Goal: Information Seeking & Learning: Learn about a topic

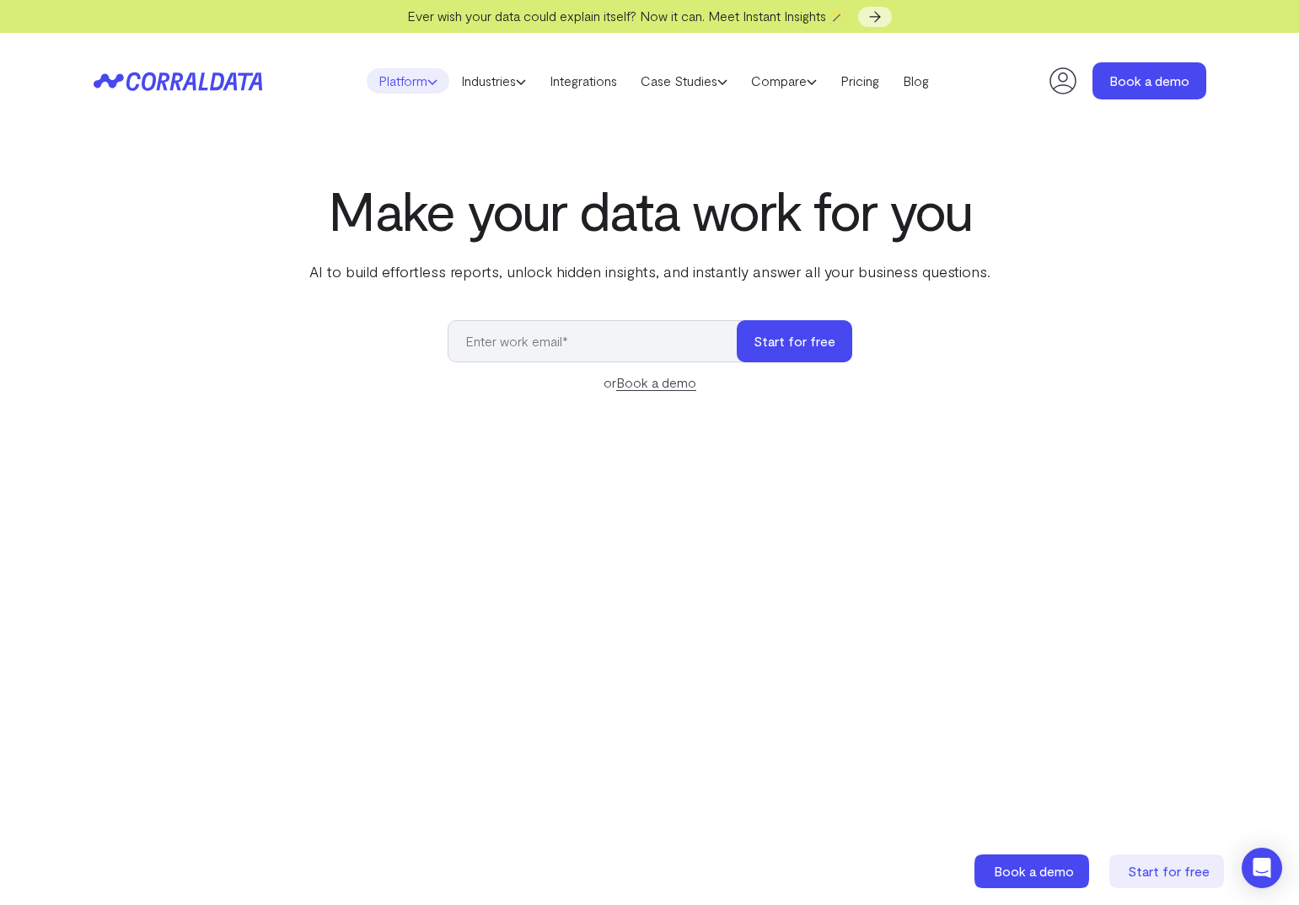
click at [427, 83] on icon at bounding box center [432, 82] width 10 height 10
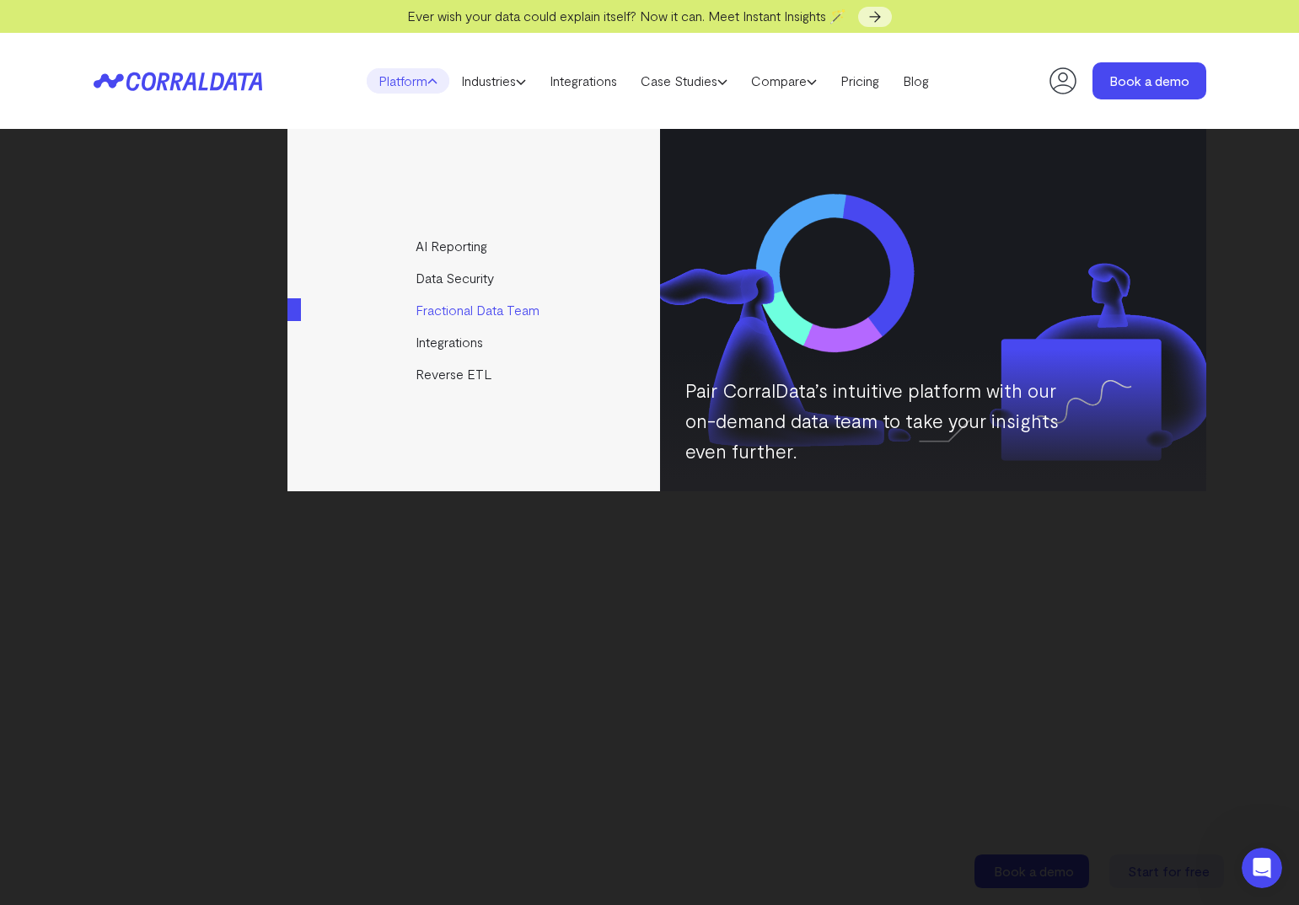
click at [515, 314] on link "Fractional Data Team" at bounding box center [474, 310] width 375 height 32
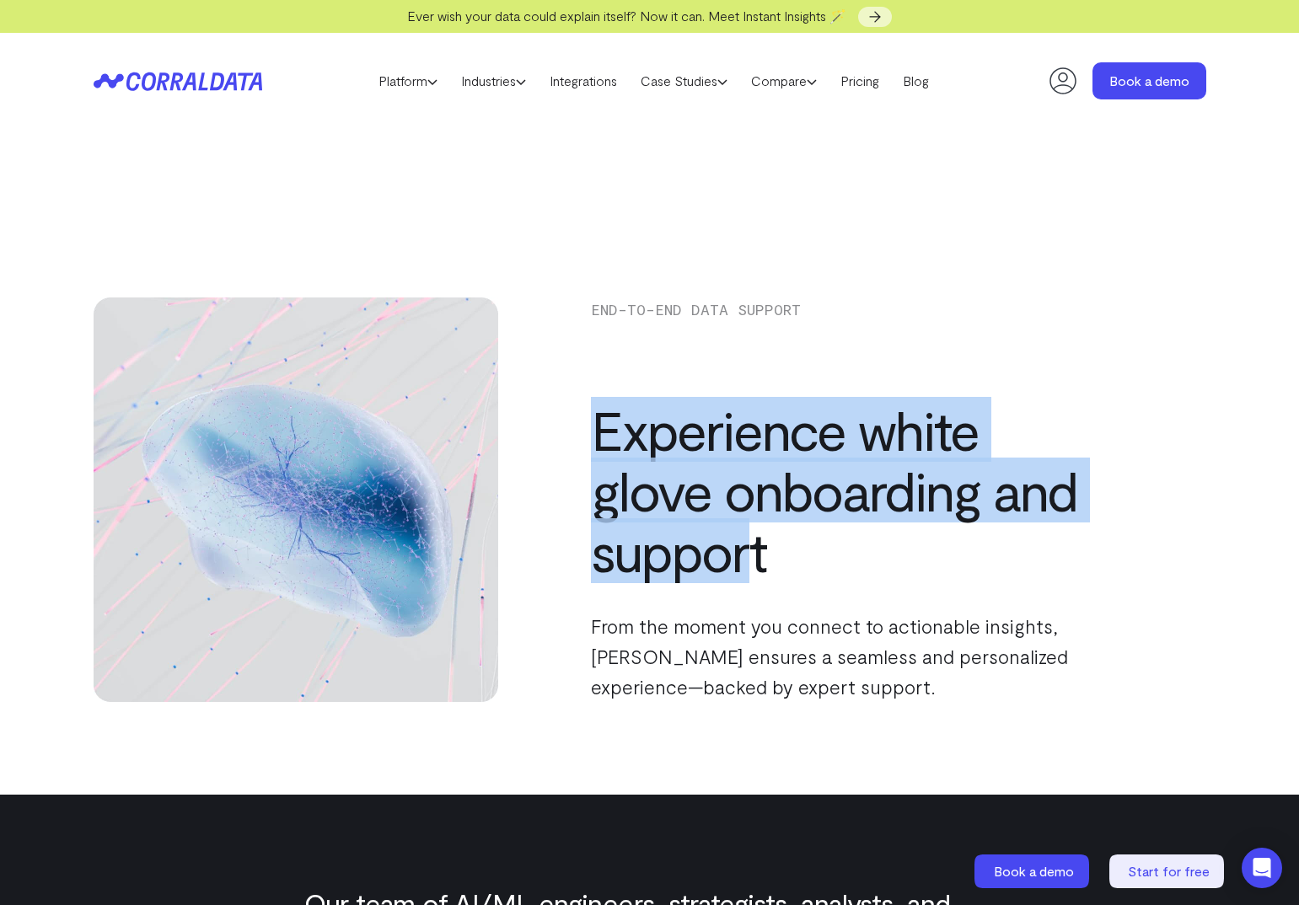
drag, startPoint x: 577, startPoint y: 394, endPoint x: 748, endPoint y: 539, distance: 223.6
click at [748, 539] on div "End-to-End Data Support Experience white glove onboarding and support From the …" at bounding box center [650, 500] width 1113 height 405
click at [748, 539] on h1 "Experience white glove onboarding and support" at bounding box center [839, 491] width 497 height 182
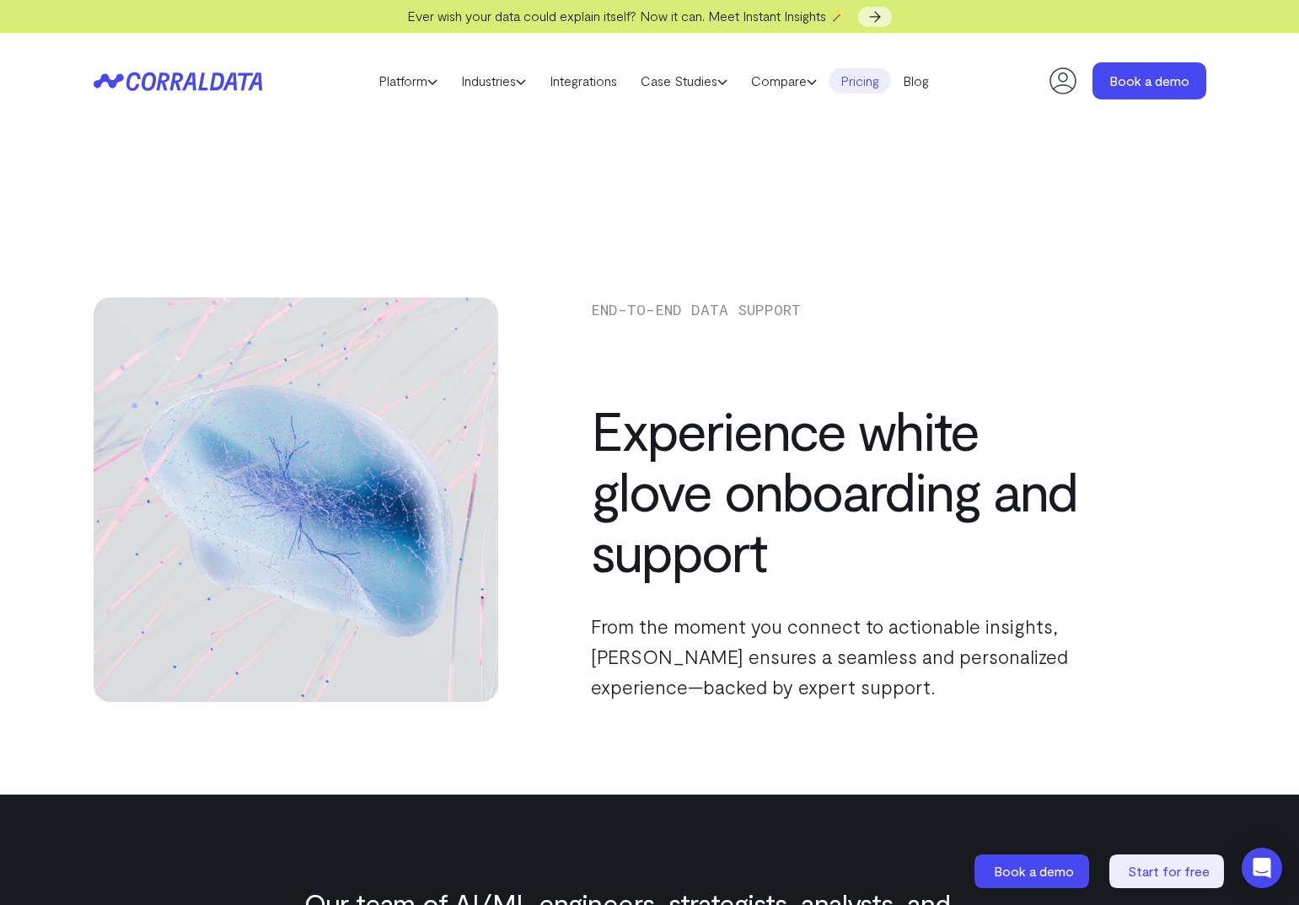
click at [861, 91] on link "Pricing" at bounding box center [860, 80] width 62 height 25
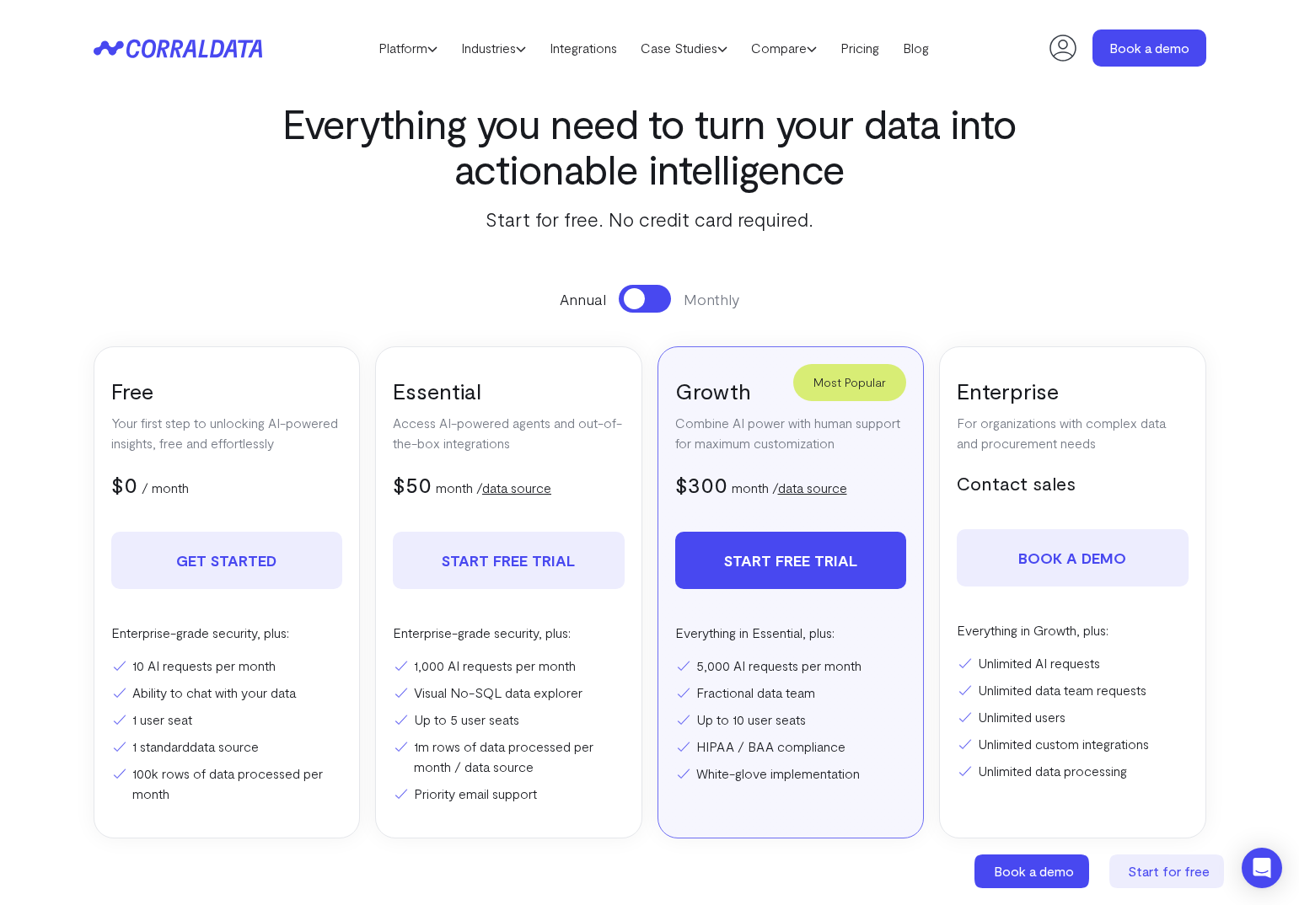
scroll to position [274, 0]
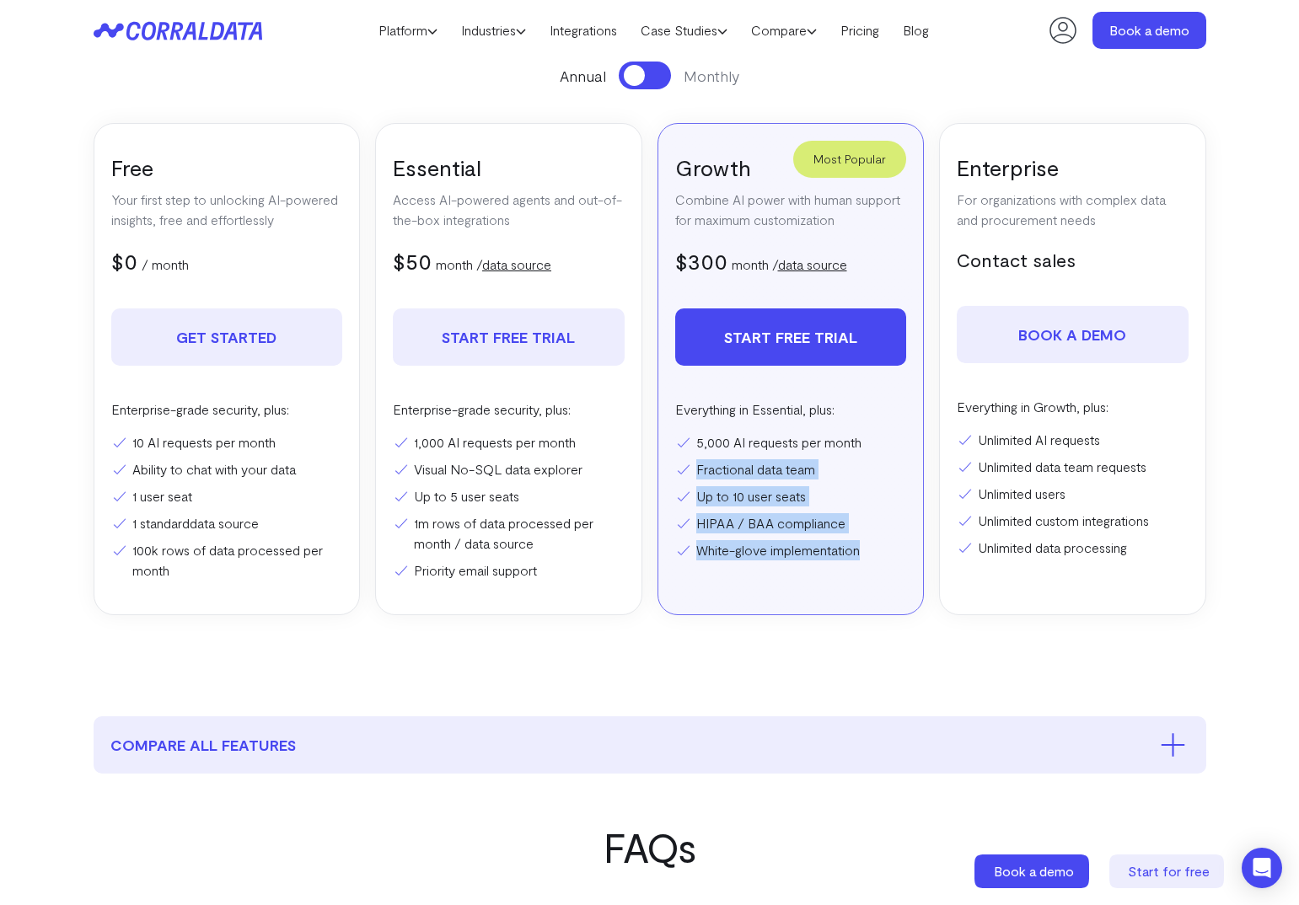
drag, startPoint x: 695, startPoint y: 472, endPoint x: 868, endPoint y: 563, distance: 195.3
click at [868, 563] on div "Most Popular Growth Combine AI power with human support for maximum customizati…" at bounding box center [790, 369] width 267 height 492
drag, startPoint x: 872, startPoint y: 555, endPoint x: 657, endPoint y: 411, distance: 258.3
click at [657, 411] on div "Most Popular Growth Combine AI power with human support for maximum customizati…" at bounding box center [790, 369] width 267 height 492
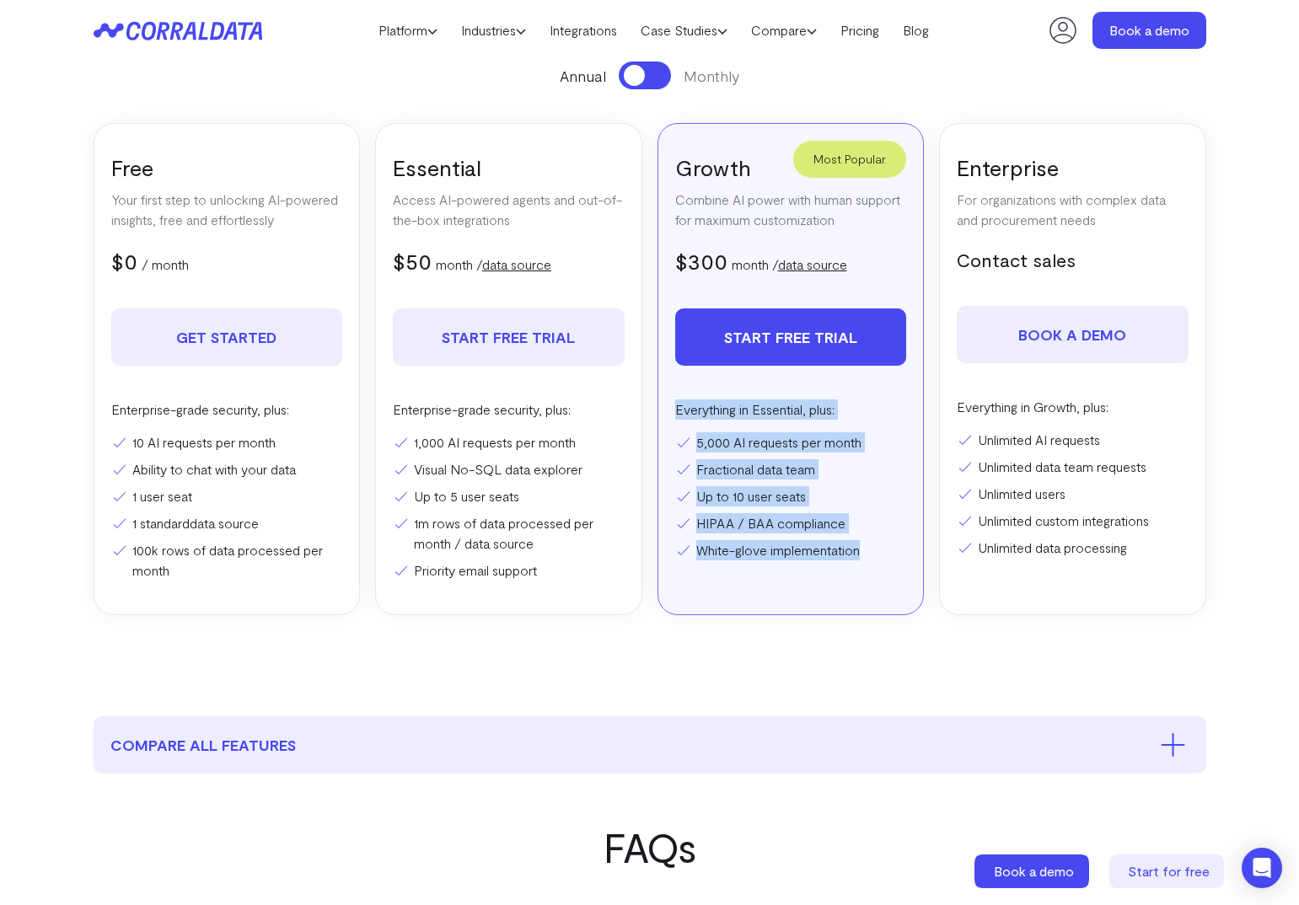
click at [675, 411] on p "Everything in Essential, plus:" at bounding box center [791, 410] width 232 height 20
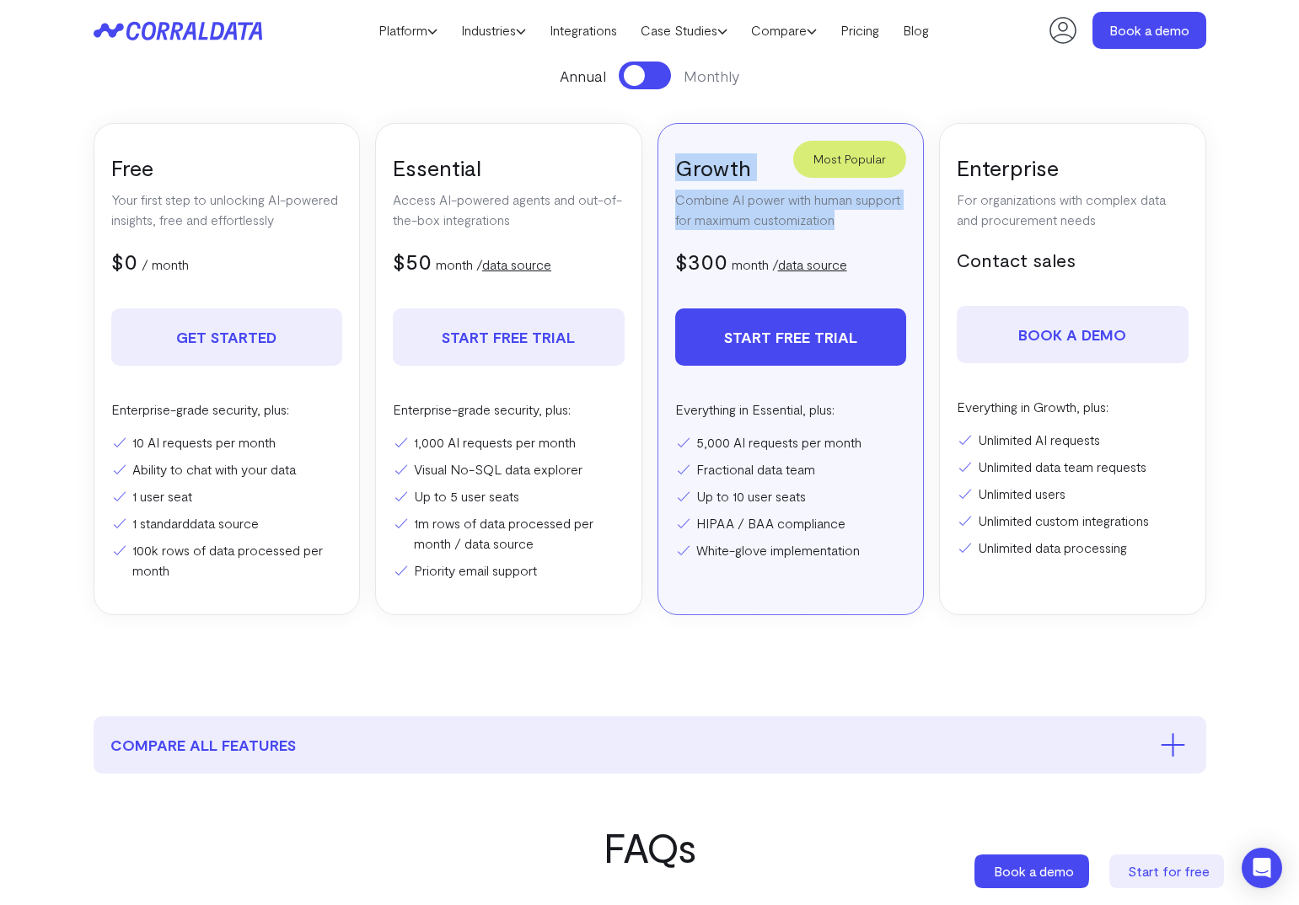
drag, startPoint x: 678, startPoint y: 163, endPoint x: 896, endPoint y: 219, distance: 224.7
click at [896, 219] on div "Most Popular Growth Combine AI power with human support for maximum customizati…" at bounding box center [790, 369] width 267 height 492
click at [896, 219] on p "Combine AI power with human support for maximum customization" at bounding box center [791, 210] width 232 height 40
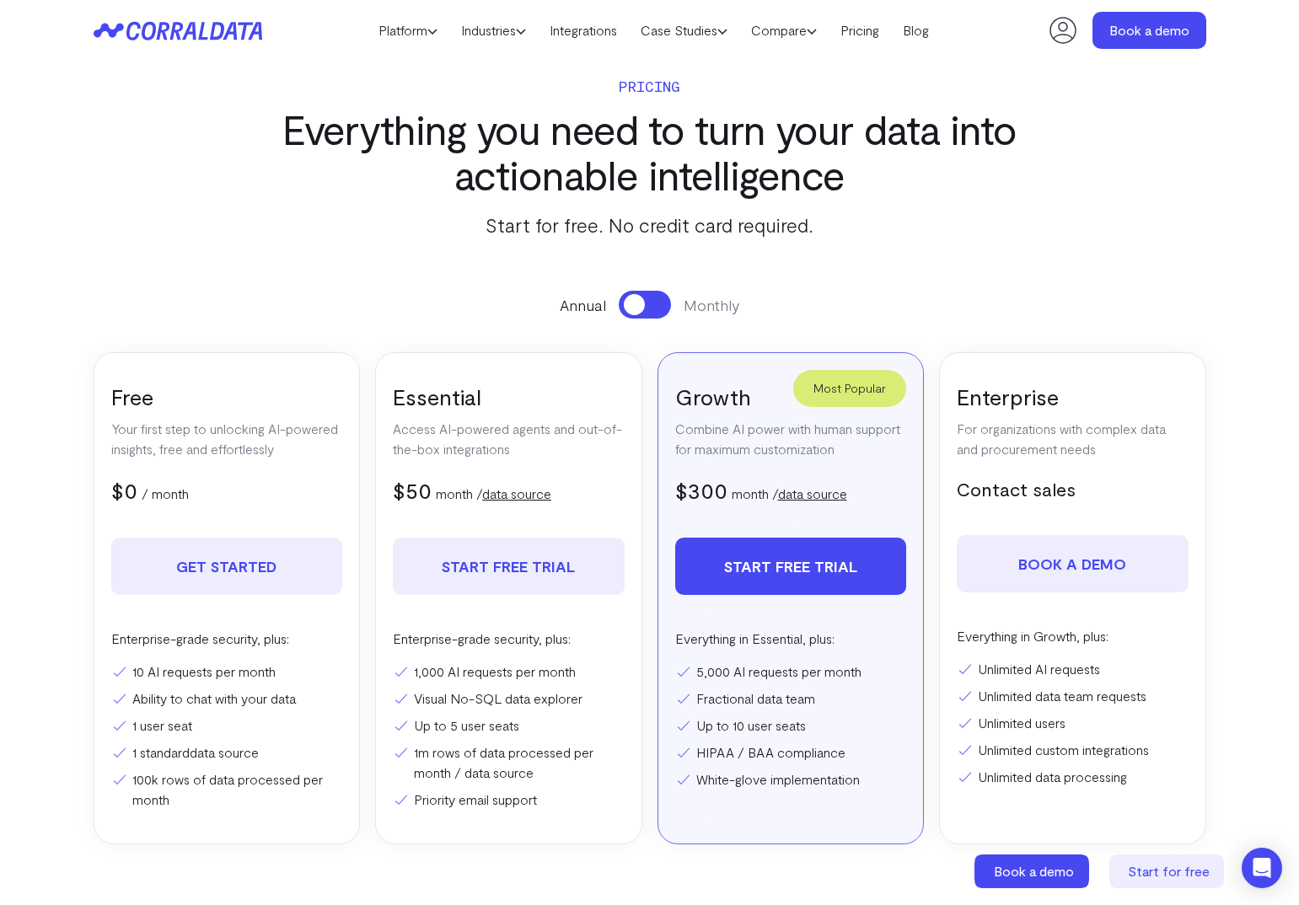
scroll to position [0, 0]
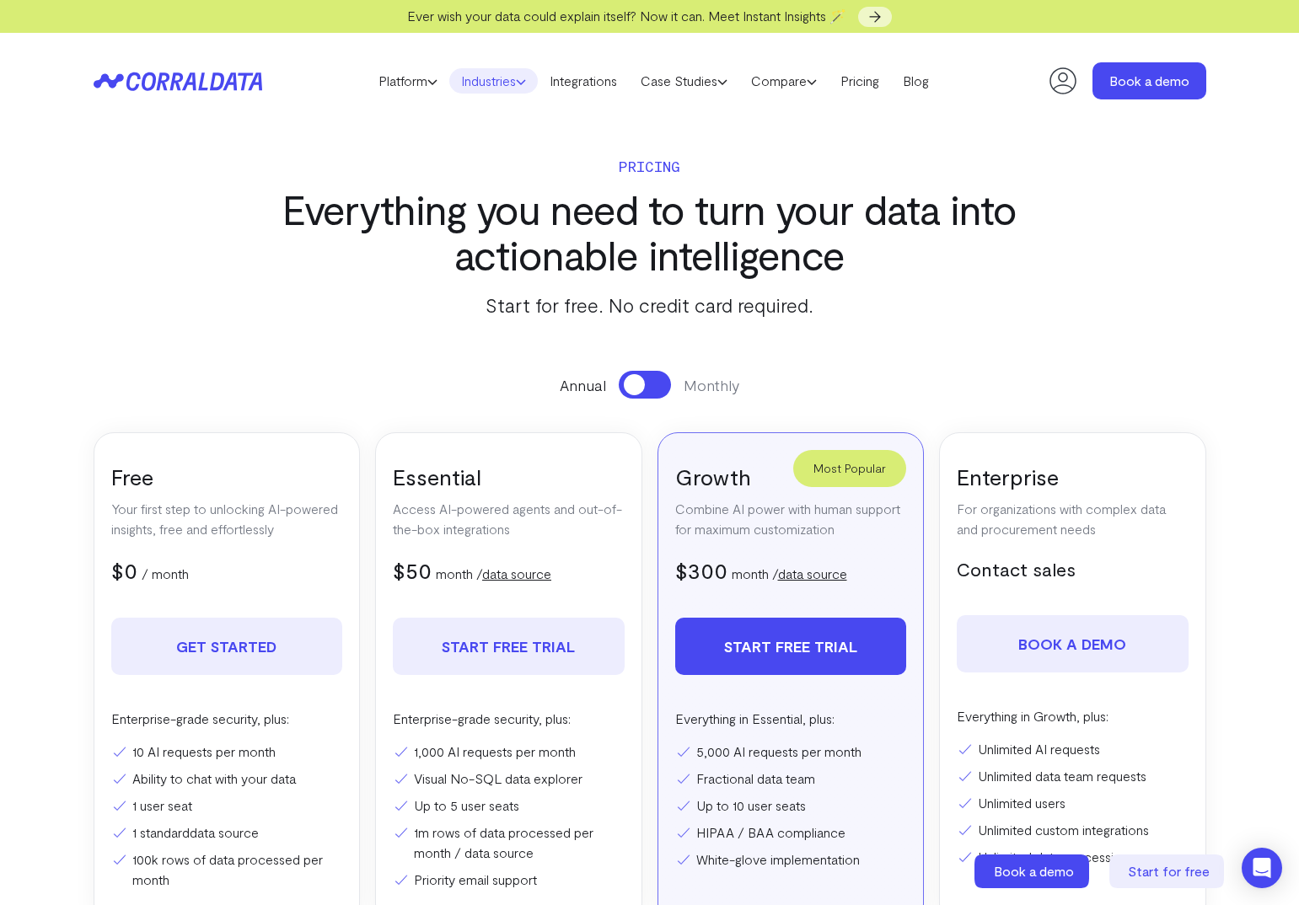
click at [519, 74] on link "Industries" at bounding box center [493, 80] width 88 height 25
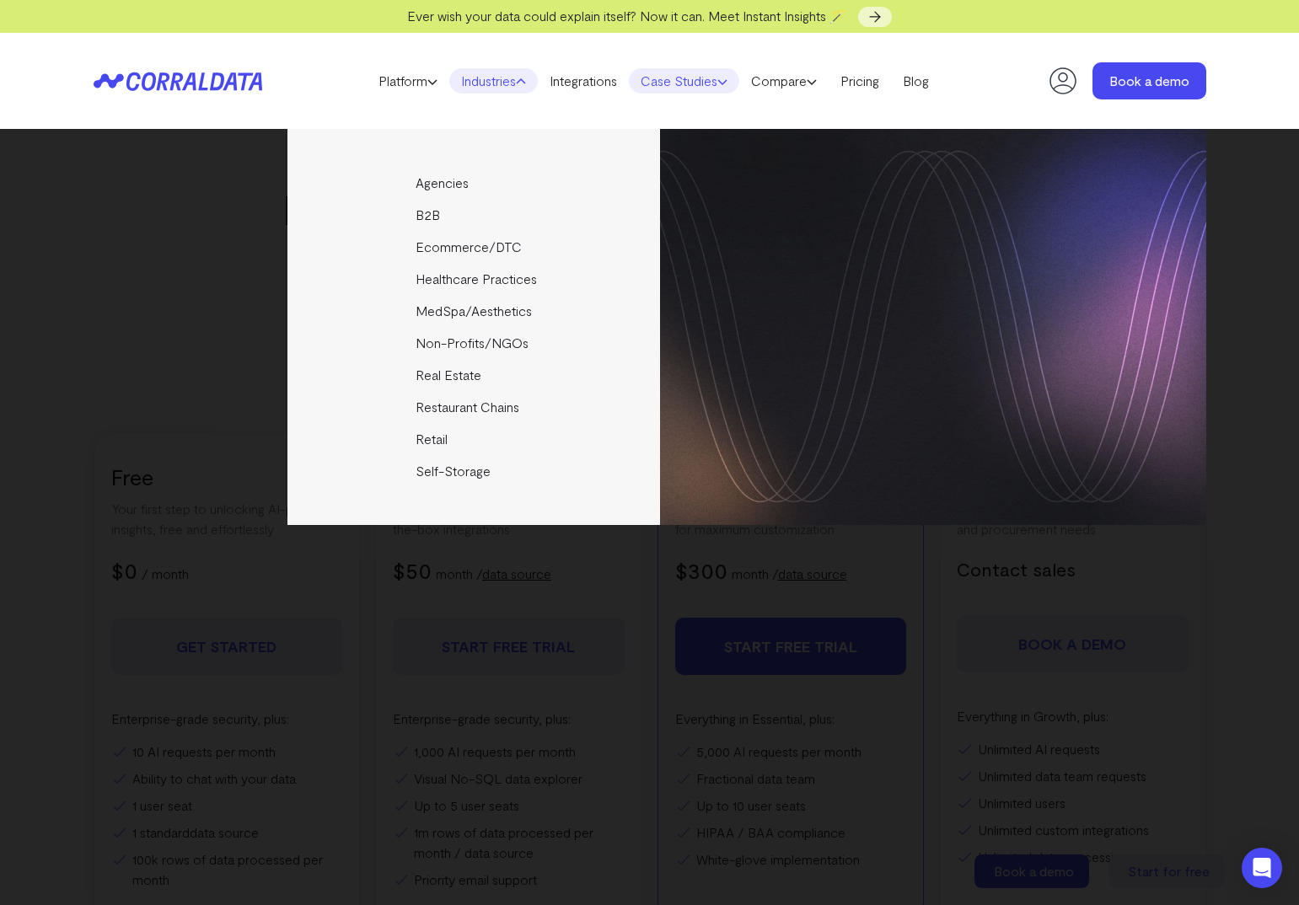
click at [727, 78] on icon at bounding box center [722, 82] width 10 height 10
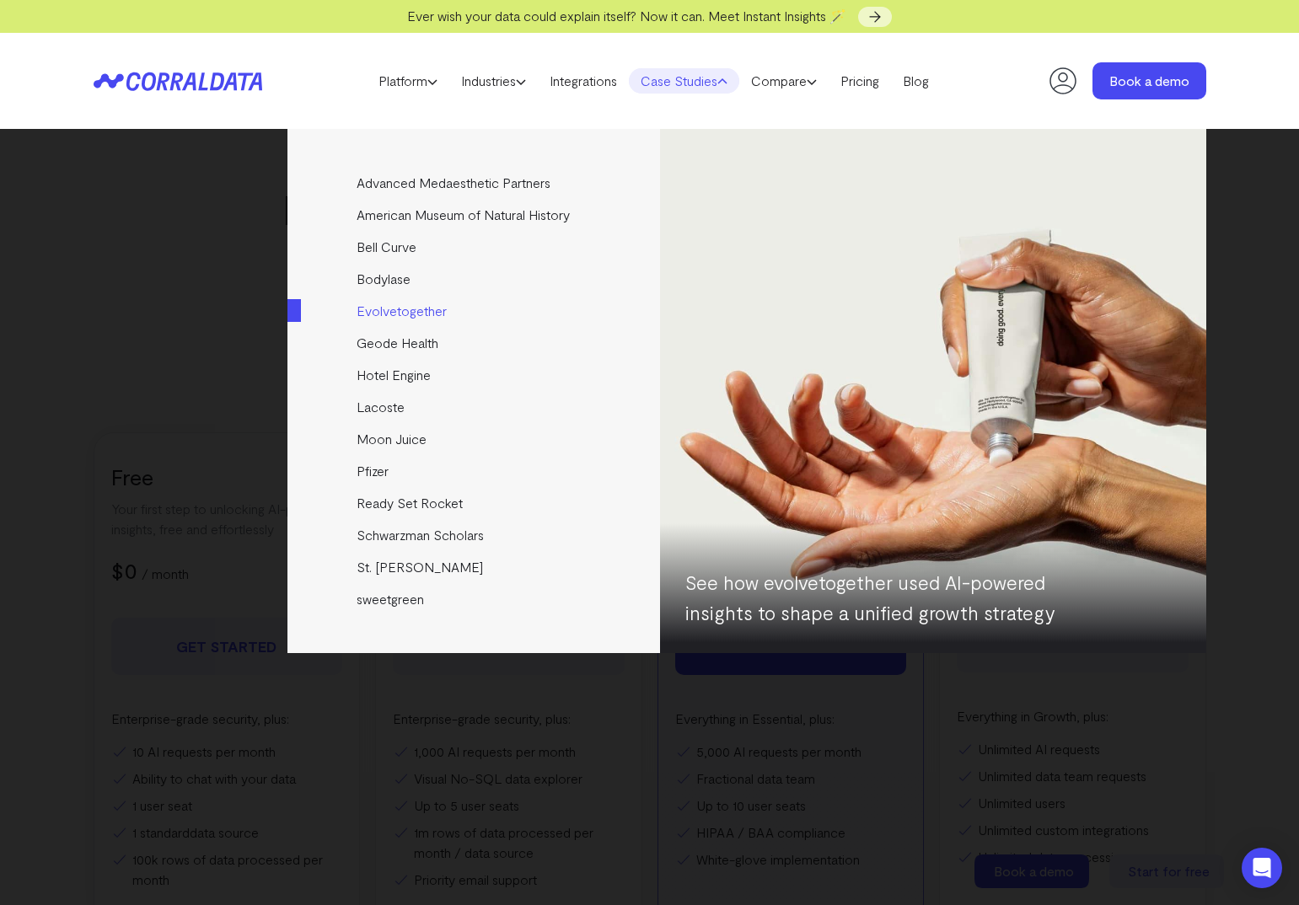
click at [416, 322] on link "Evolvetogether" at bounding box center [474, 311] width 375 height 32
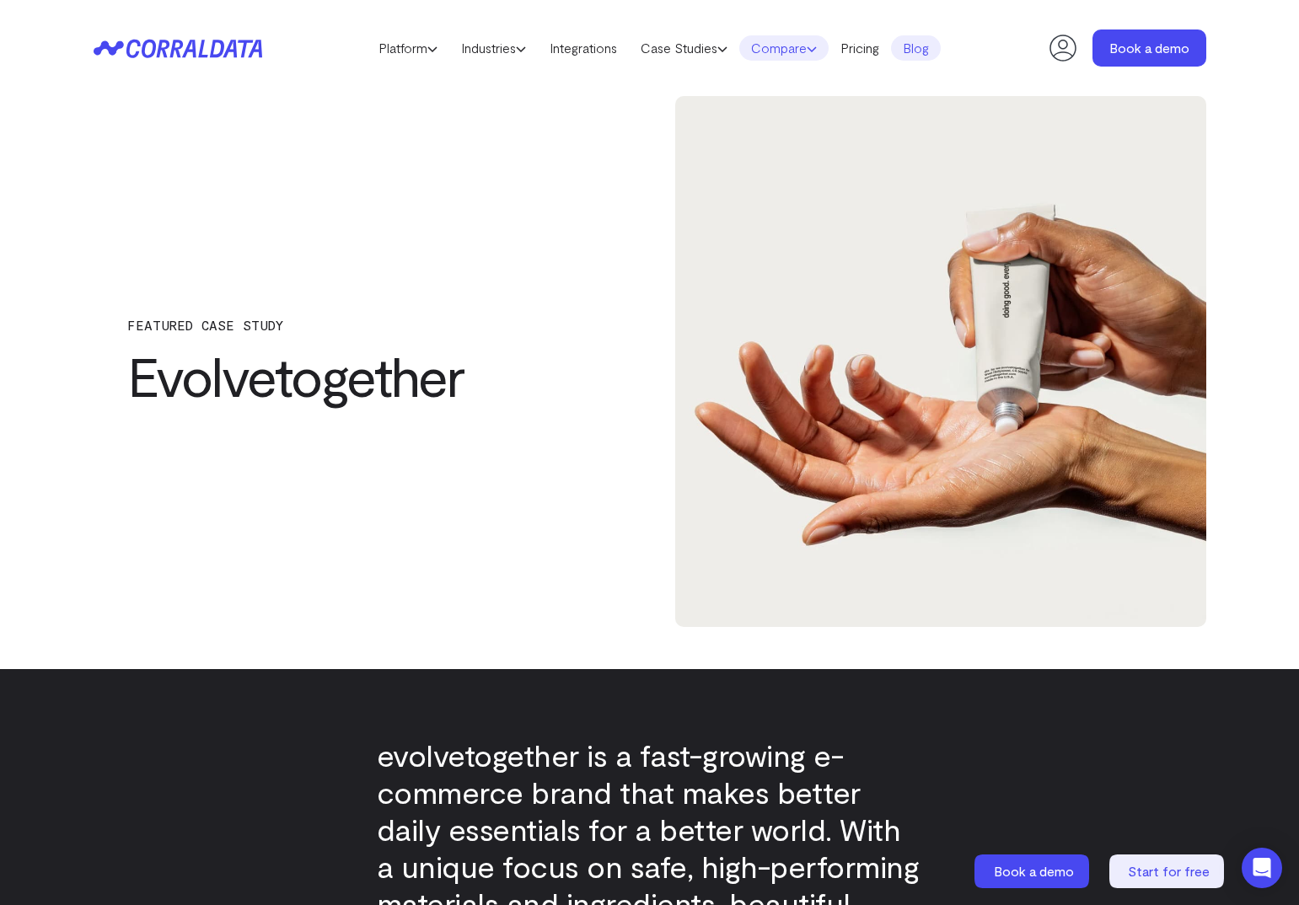
click at [817, 47] on icon at bounding box center [812, 49] width 10 height 10
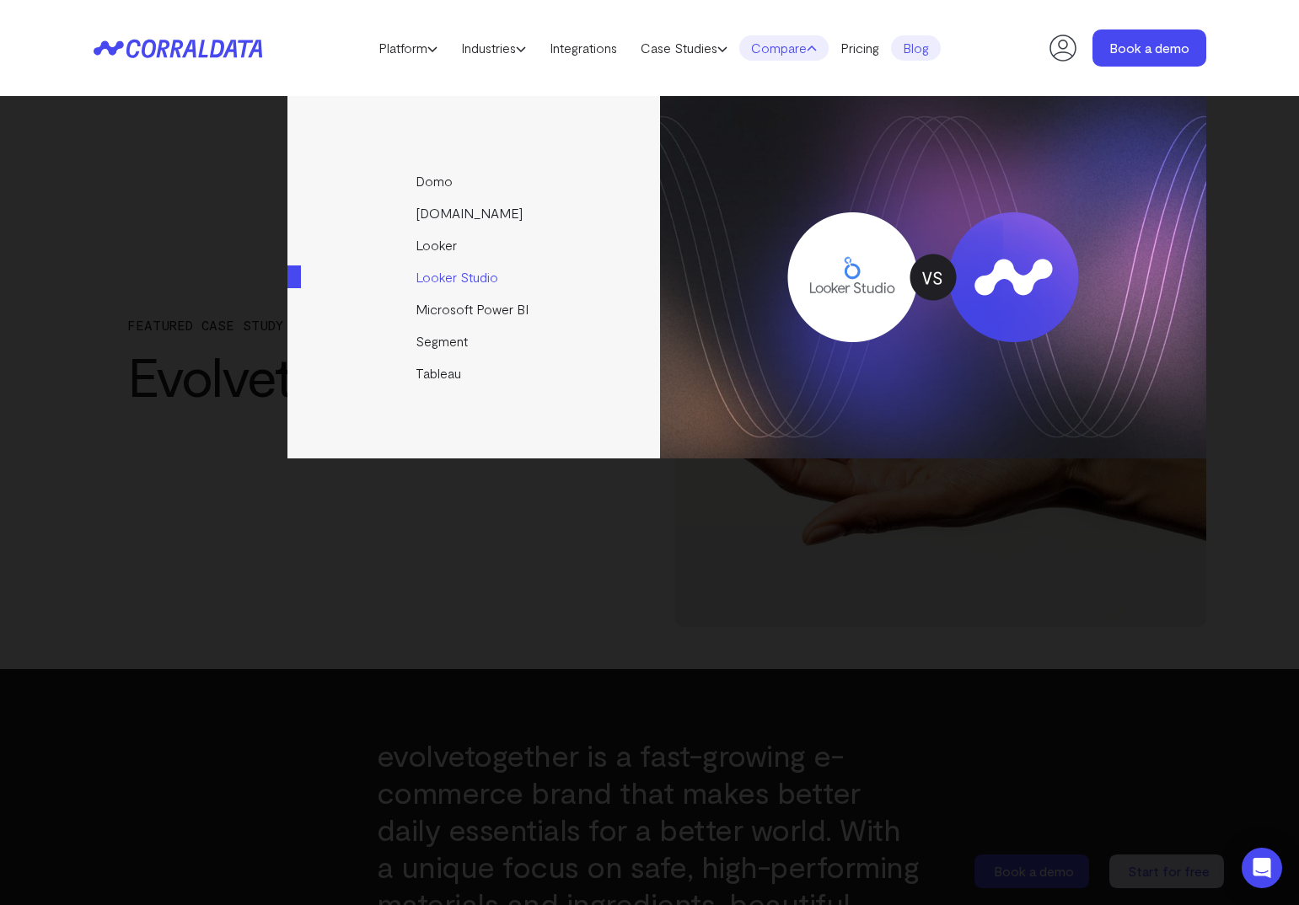
click at [461, 273] on link "Looker Studio" at bounding box center [474, 277] width 375 height 32
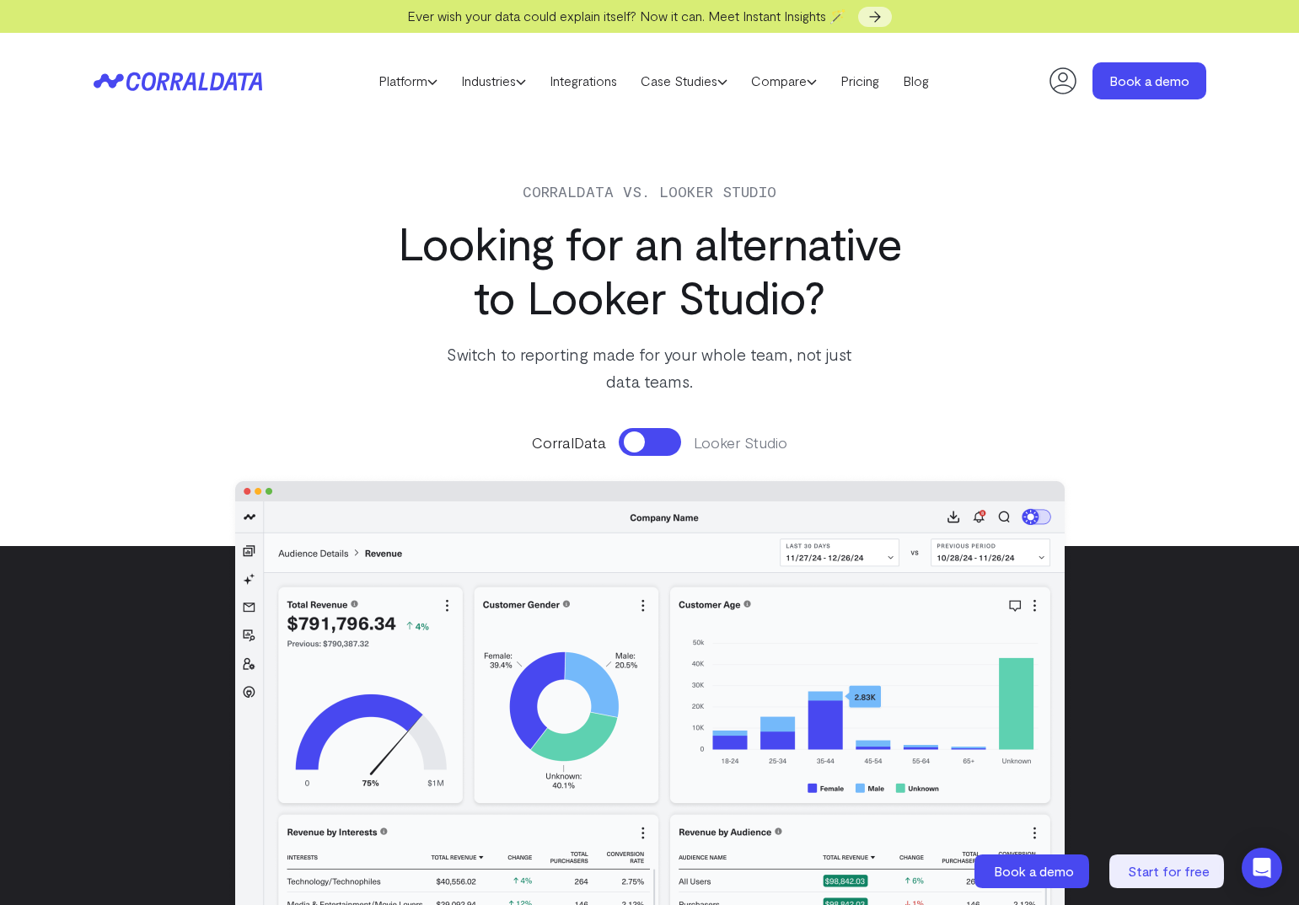
click at [670, 449] on button at bounding box center [650, 442] width 62 height 28
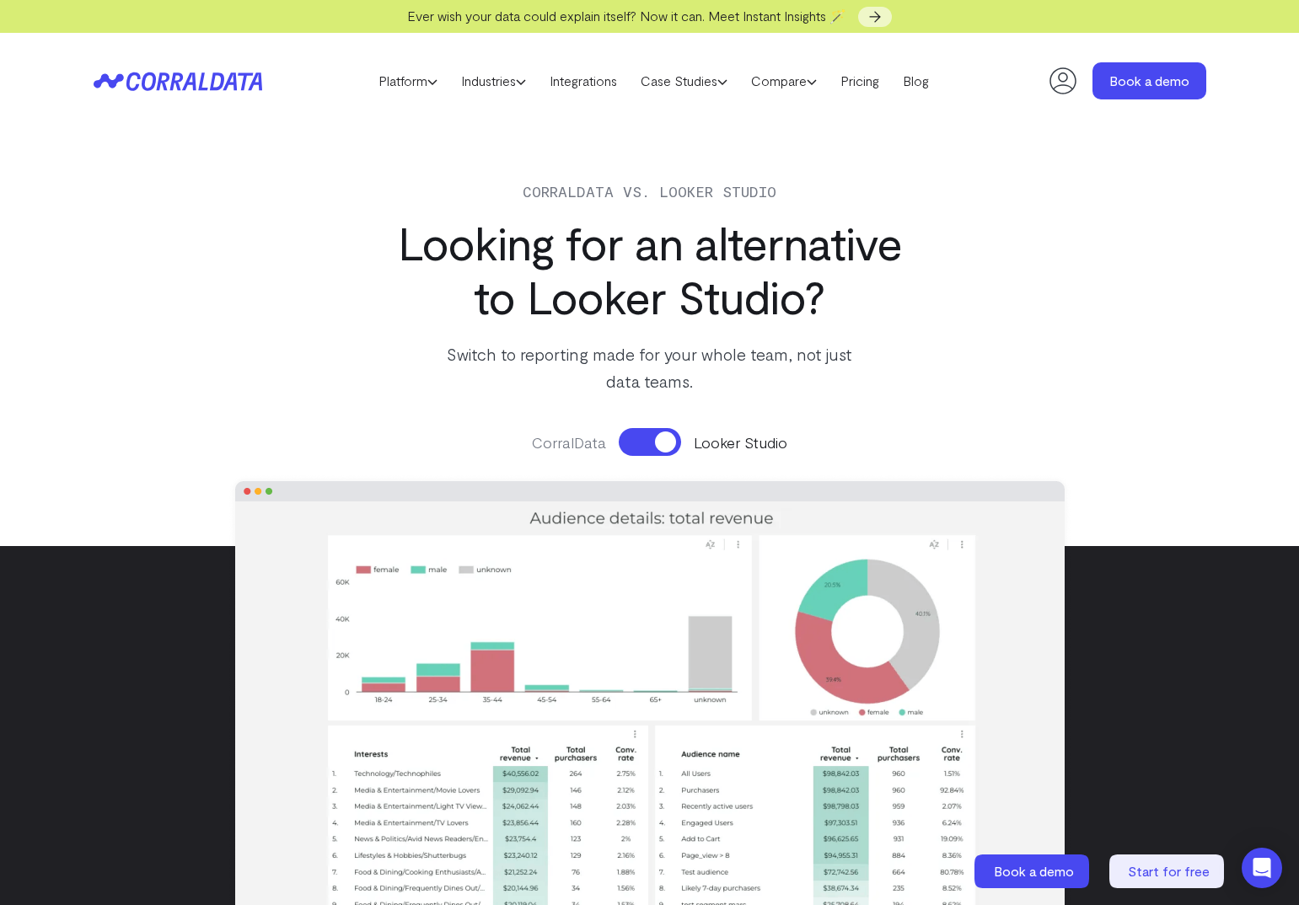
click at [665, 447] on button at bounding box center [650, 442] width 62 height 28
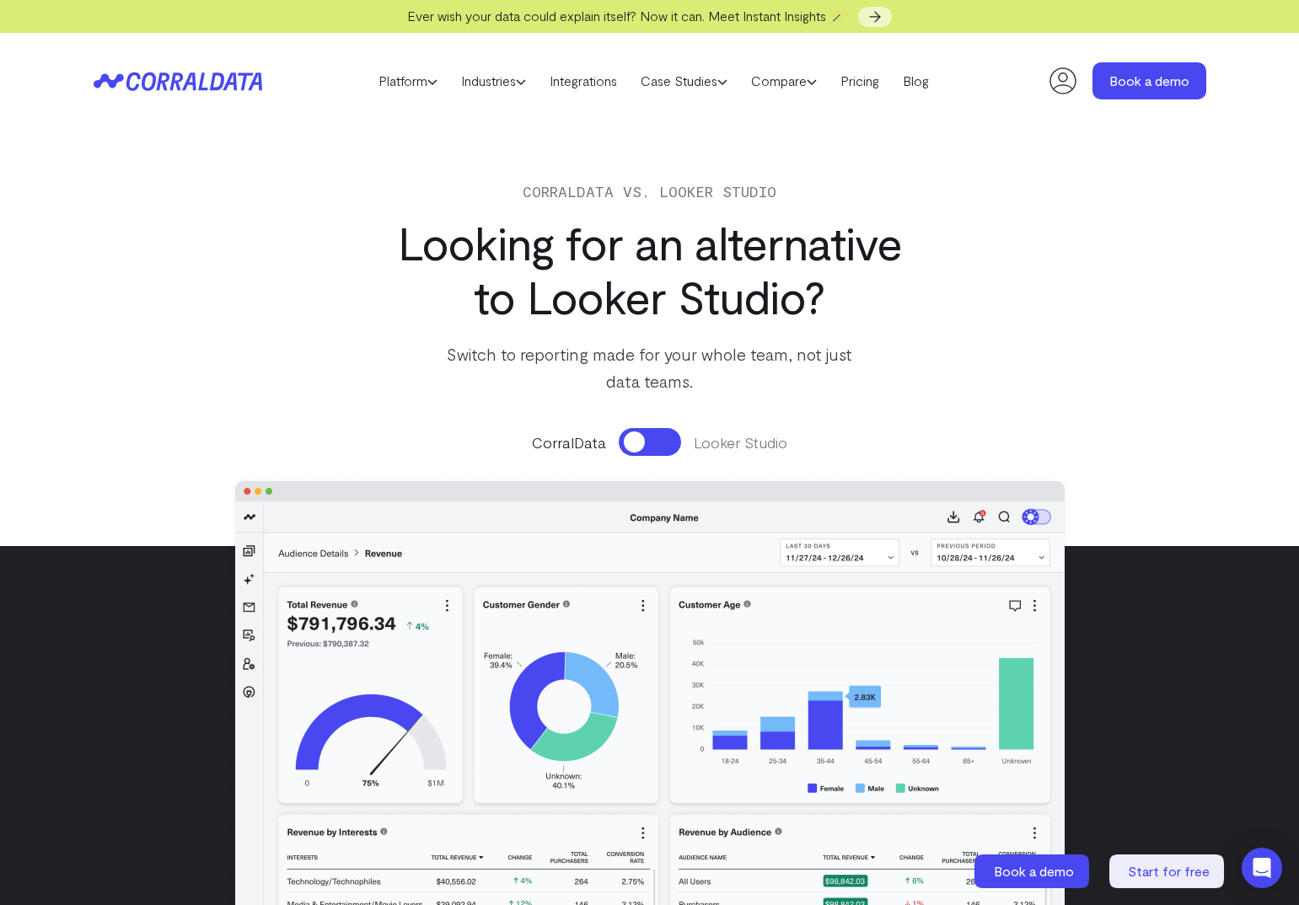
click at [665, 447] on button at bounding box center [650, 442] width 62 height 28
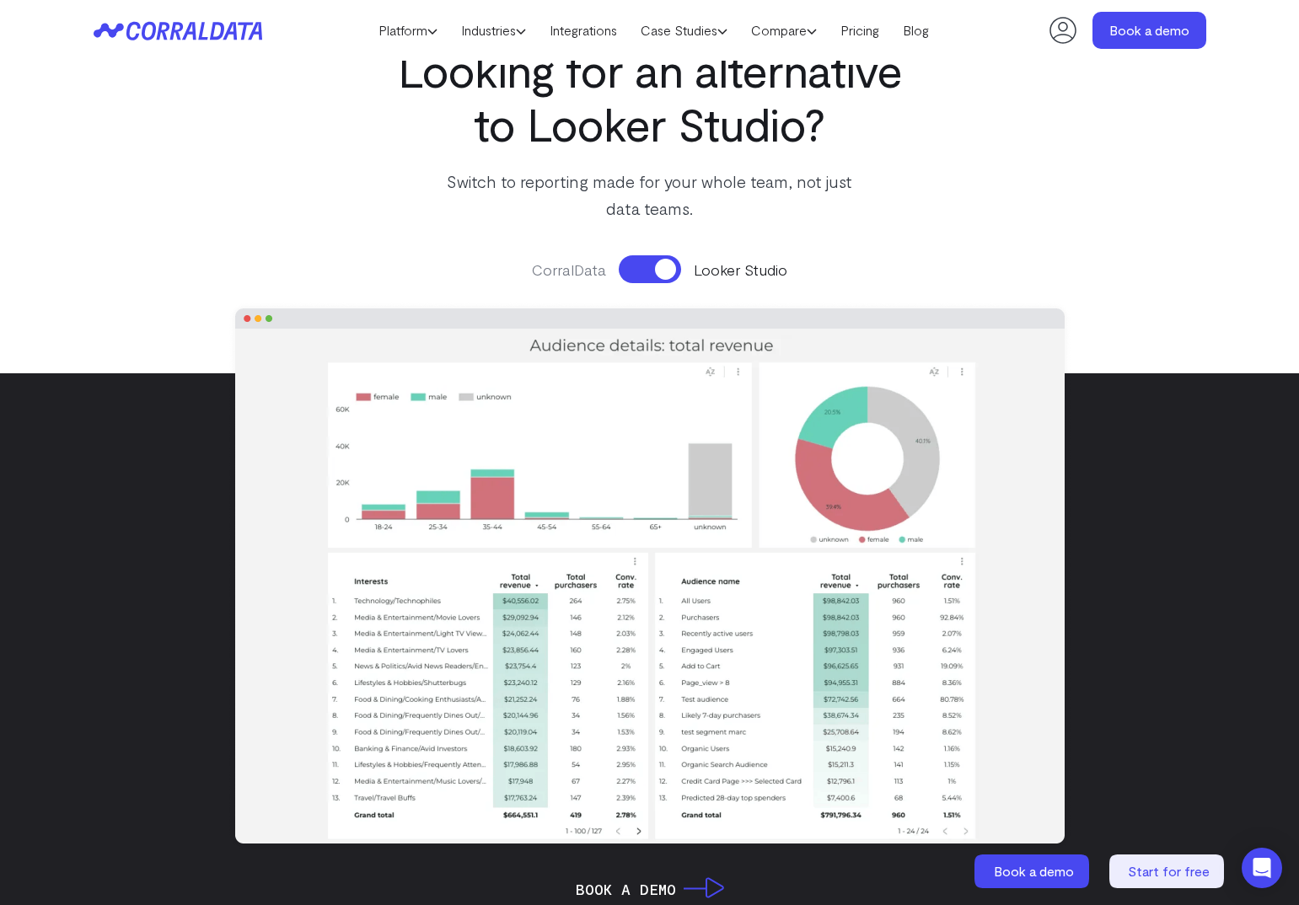
scroll to position [140, 0]
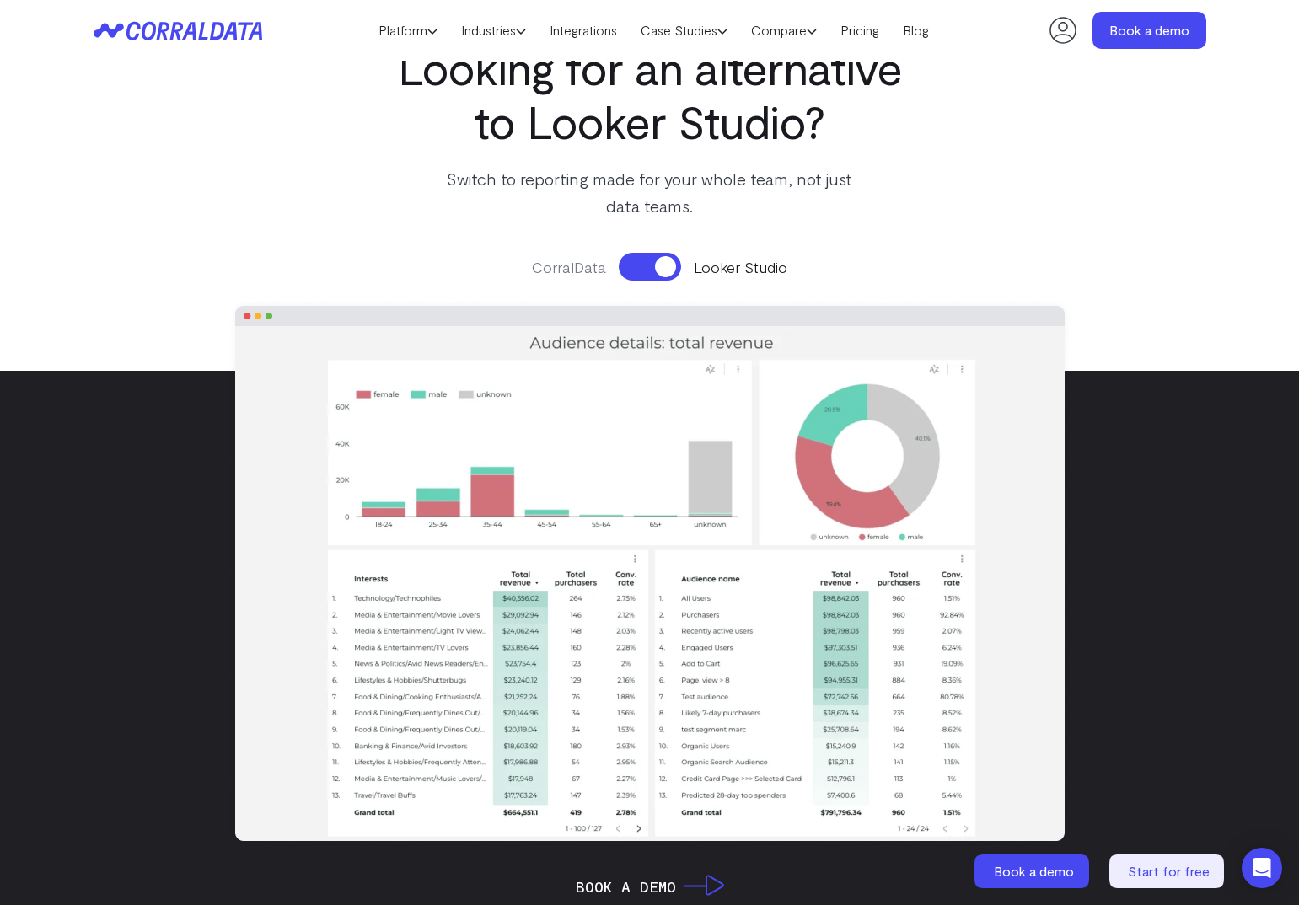
click at [657, 272] on button at bounding box center [650, 267] width 62 height 28
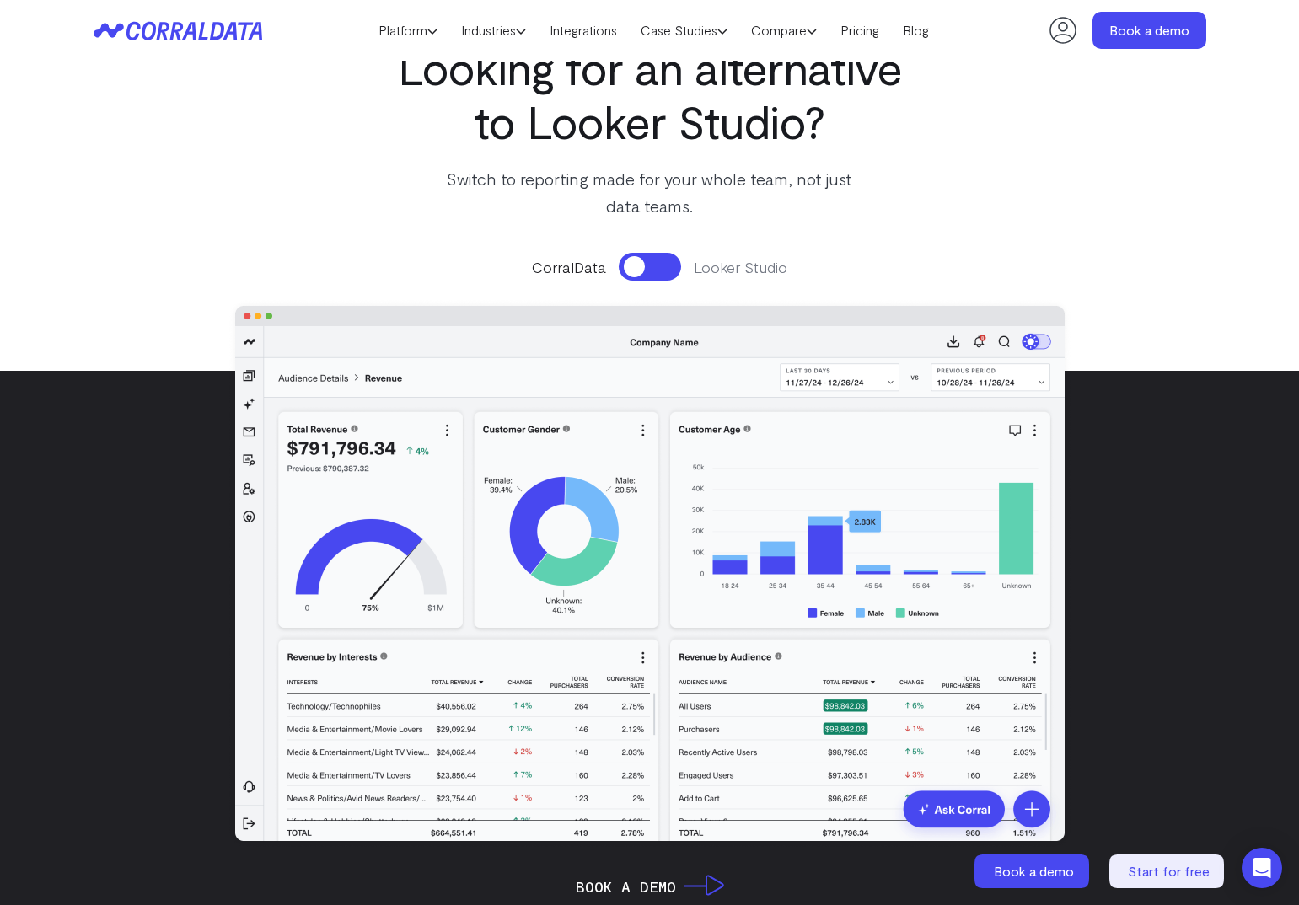
click at [661, 264] on button at bounding box center [650, 267] width 62 height 28
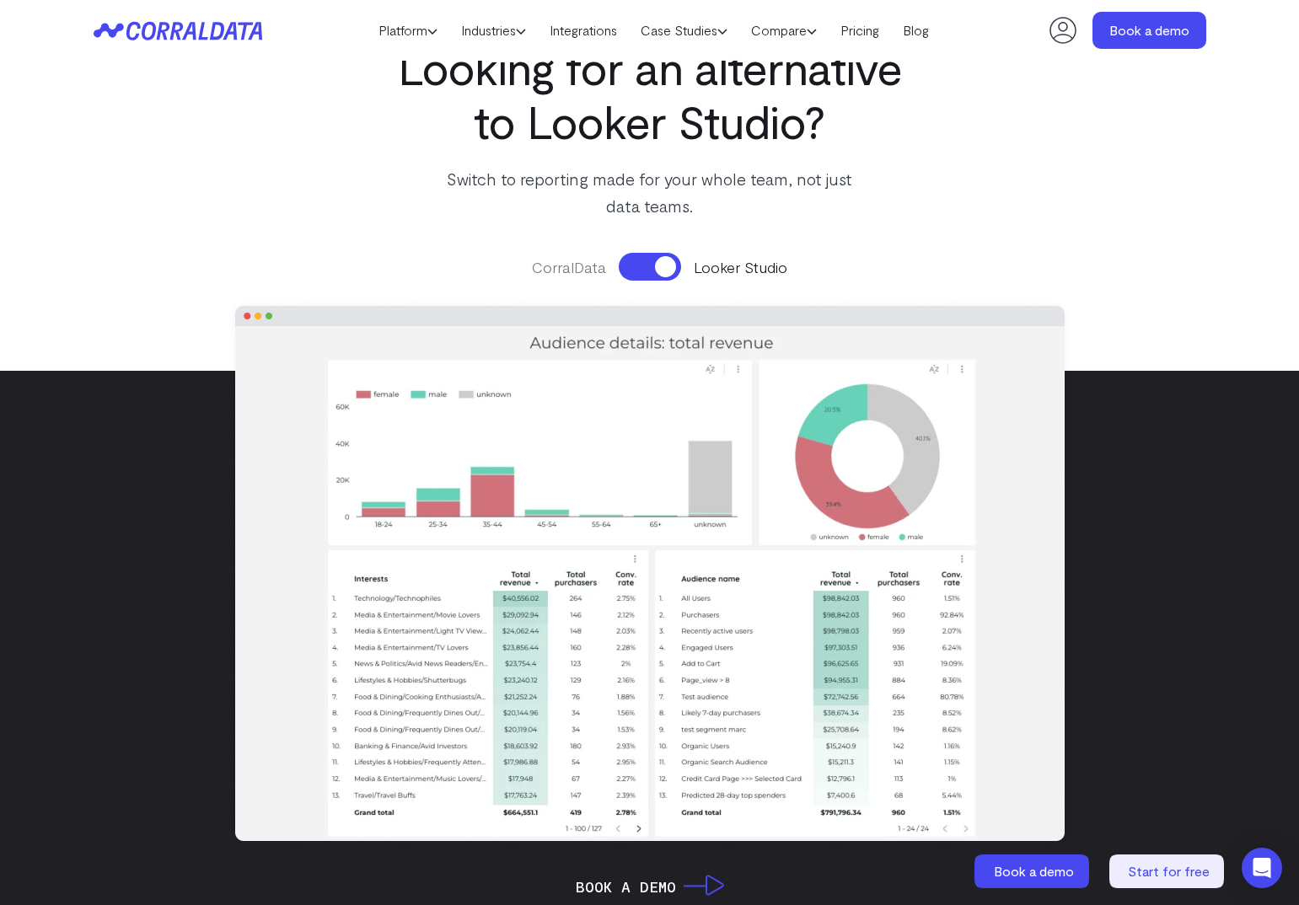
click at [661, 264] on button at bounding box center [650, 267] width 62 height 28
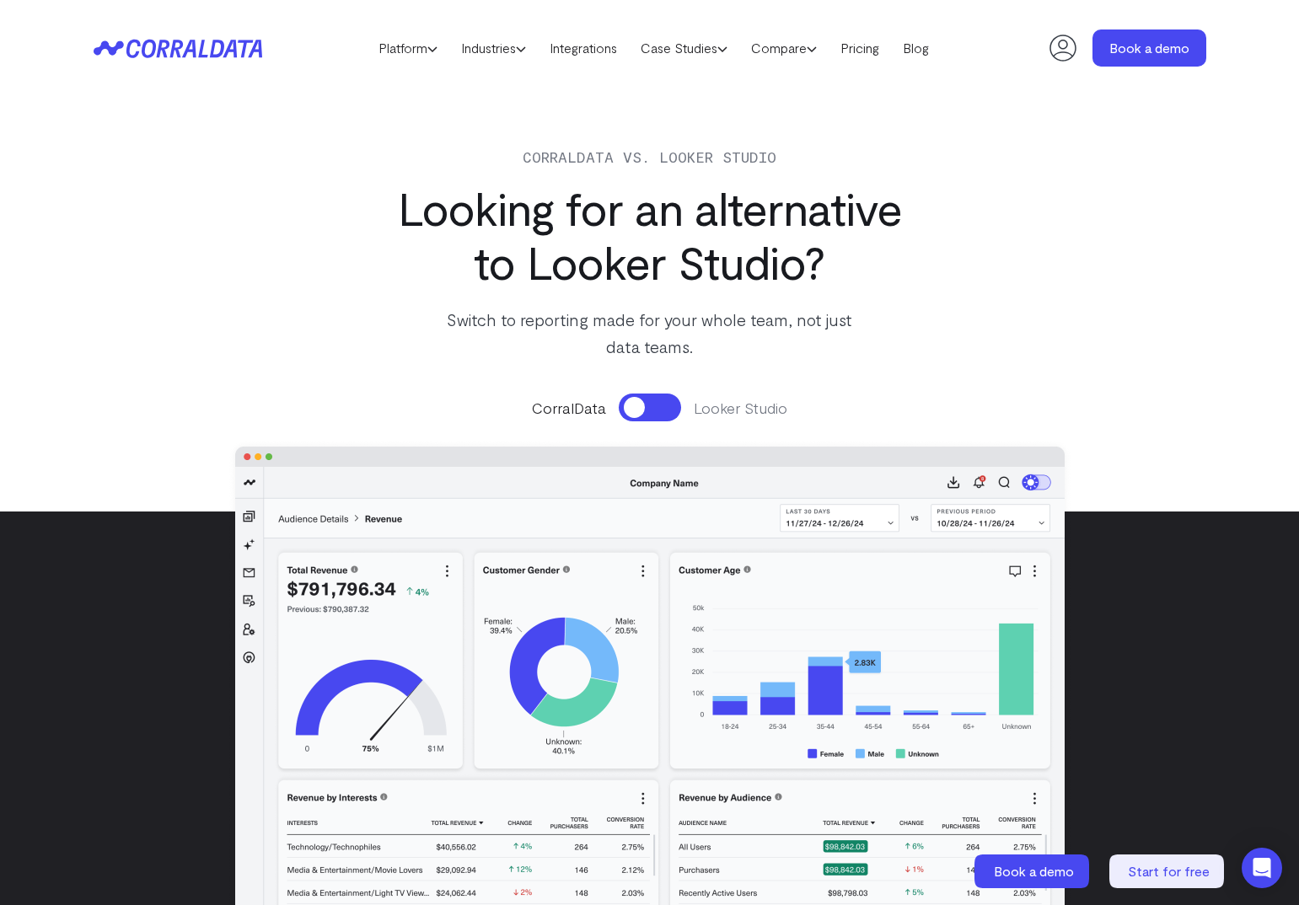
scroll to position [0, 0]
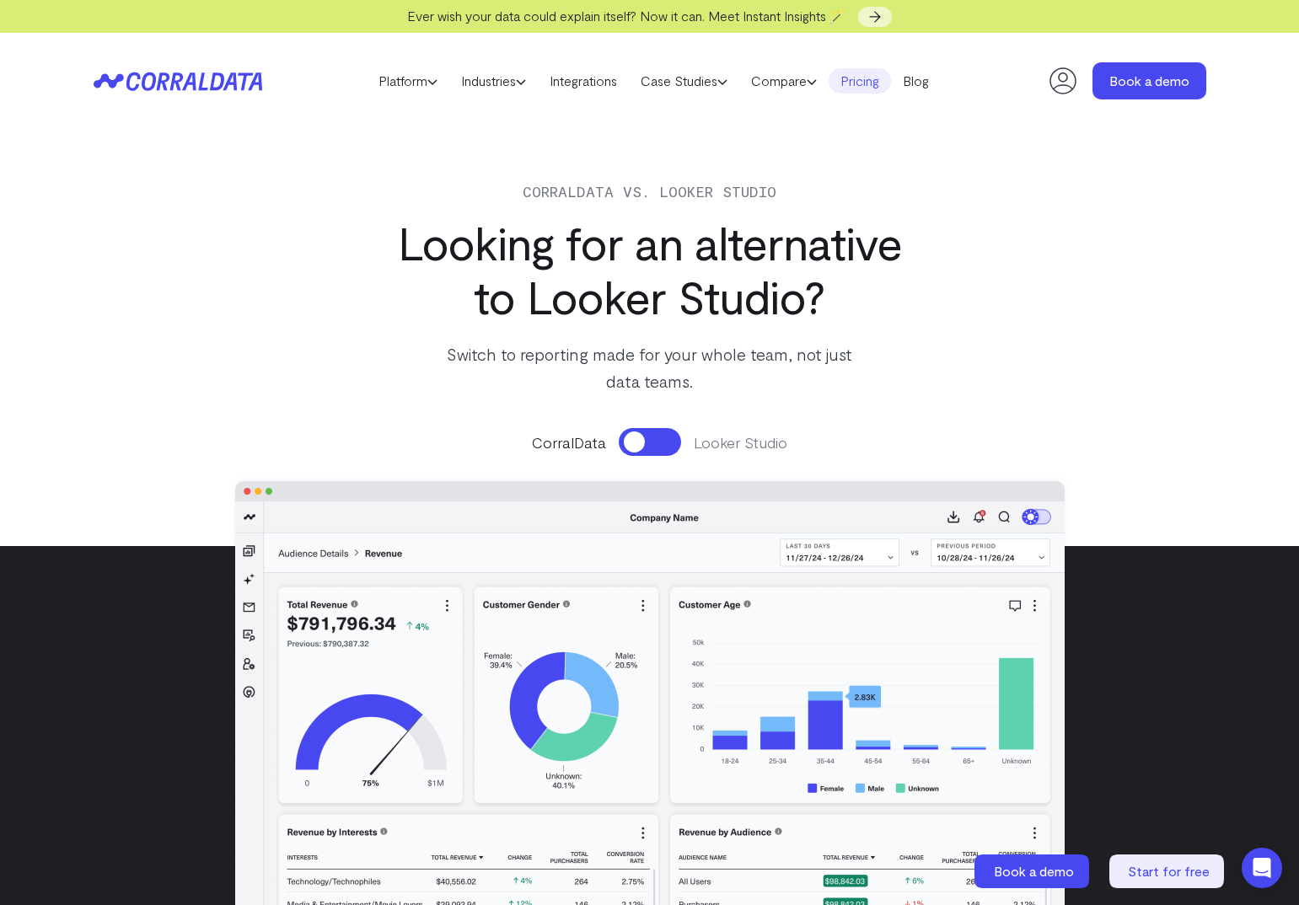
click at [890, 87] on link "Pricing" at bounding box center [860, 80] width 62 height 25
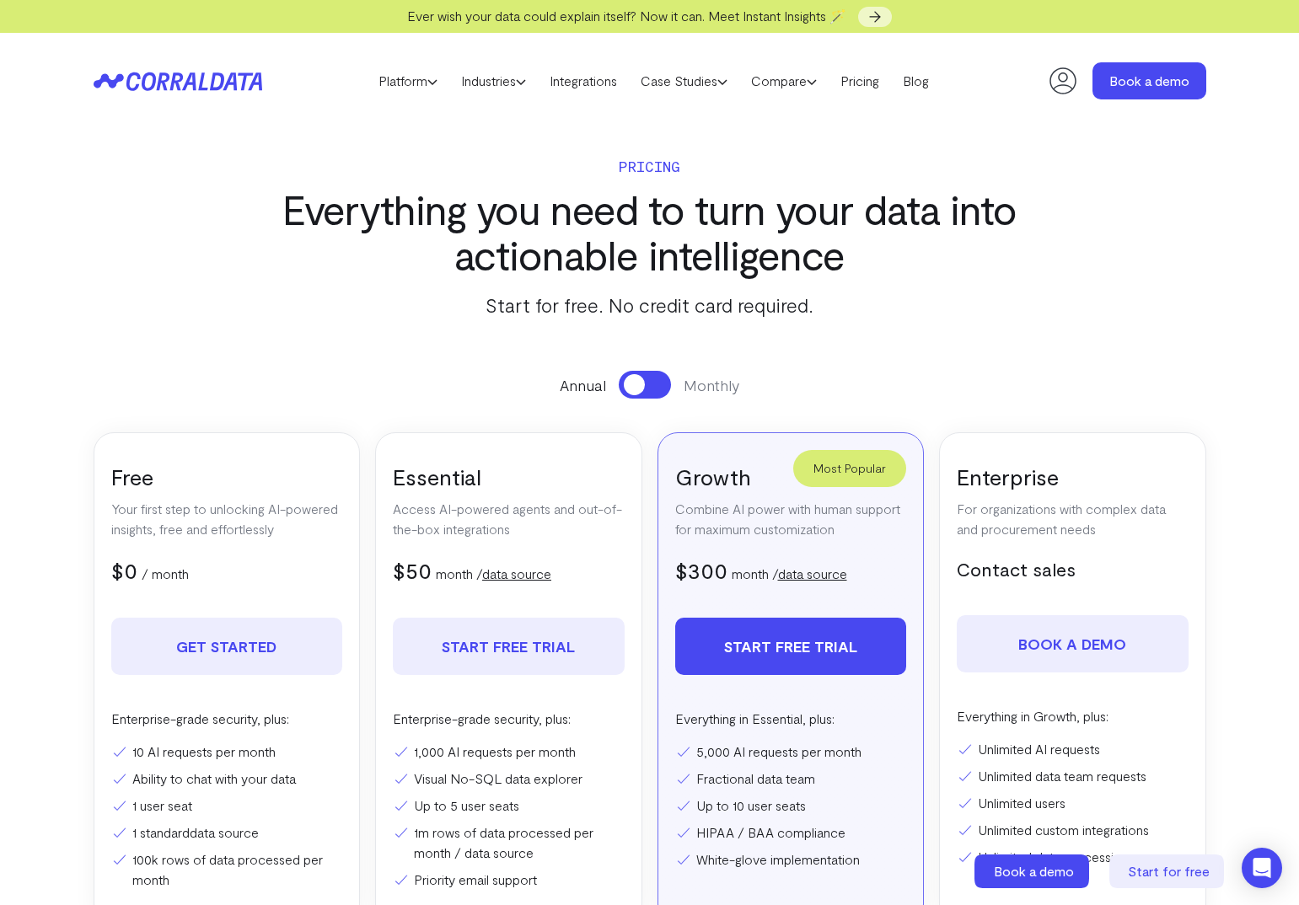
click at [1213, 578] on section "Pricing Everything you need to turn your data into actionable intelligence Star…" at bounding box center [650, 560] width 1214 height 863
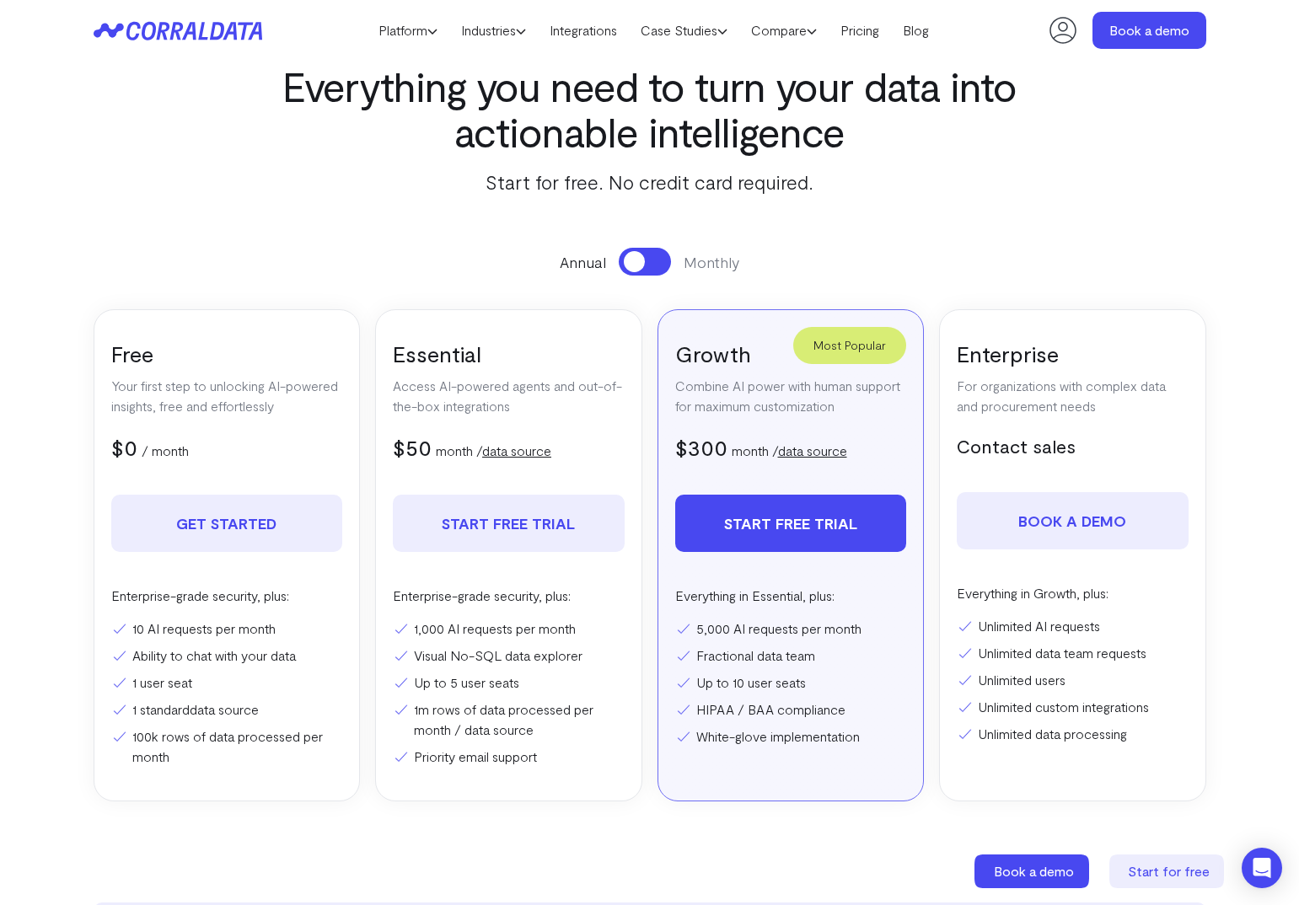
scroll to position [80, 0]
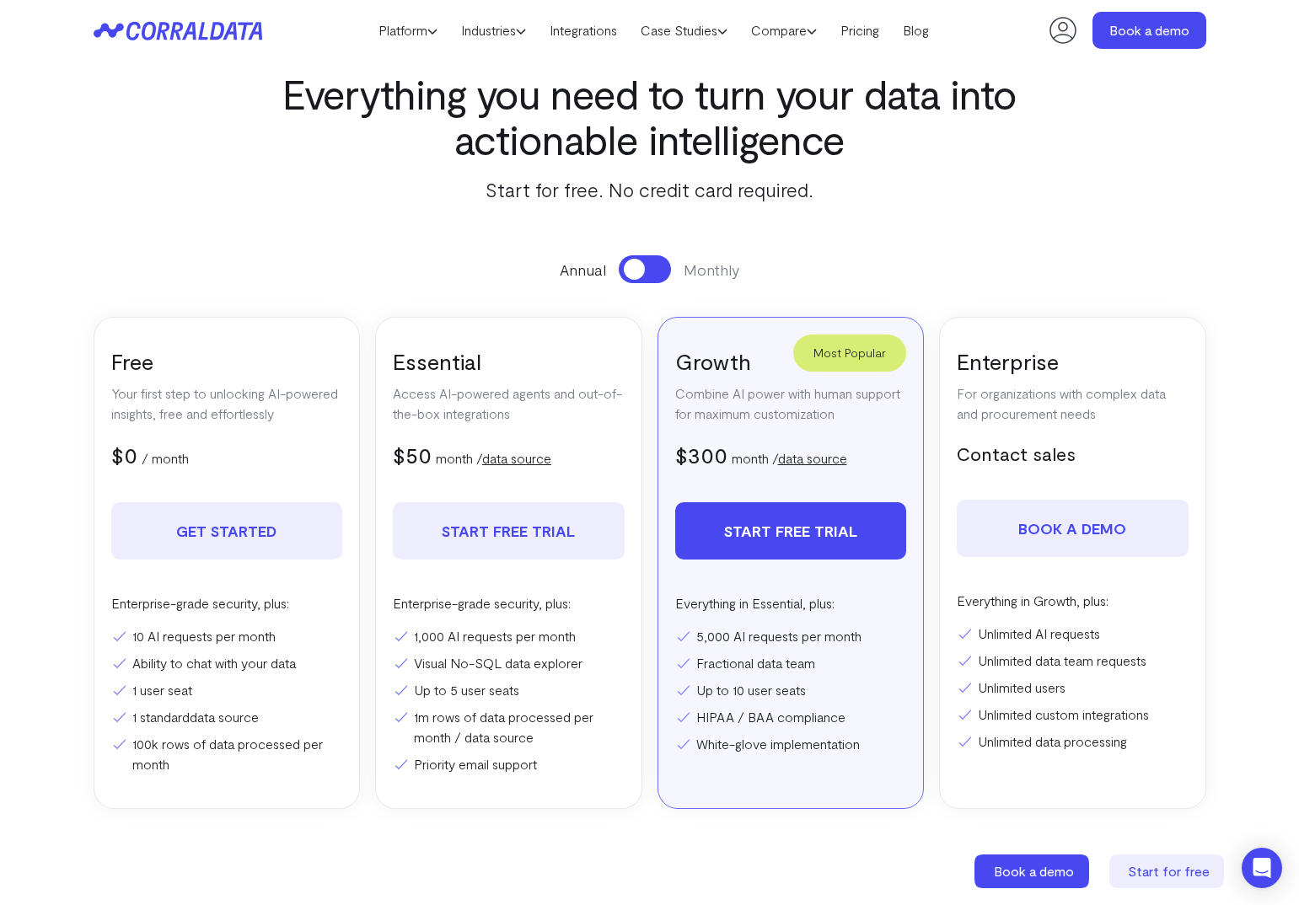
click at [640, 265] on span at bounding box center [634, 269] width 21 height 21
click at [1247, 529] on section "Pricing Everything you need to turn your data into actionable intelligence Star…" at bounding box center [650, 444] width 1214 height 863
click at [1253, 527] on section "Pricing Everything you need to turn your data into actionable intelligence Star…" at bounding box center [650, 444] width 1214 height 863
click at [1252, 534] on section "Pricing Everything you need to turn your data into actionable intelligence Star…" at bounding box center [650, 444] width 1214 height 863
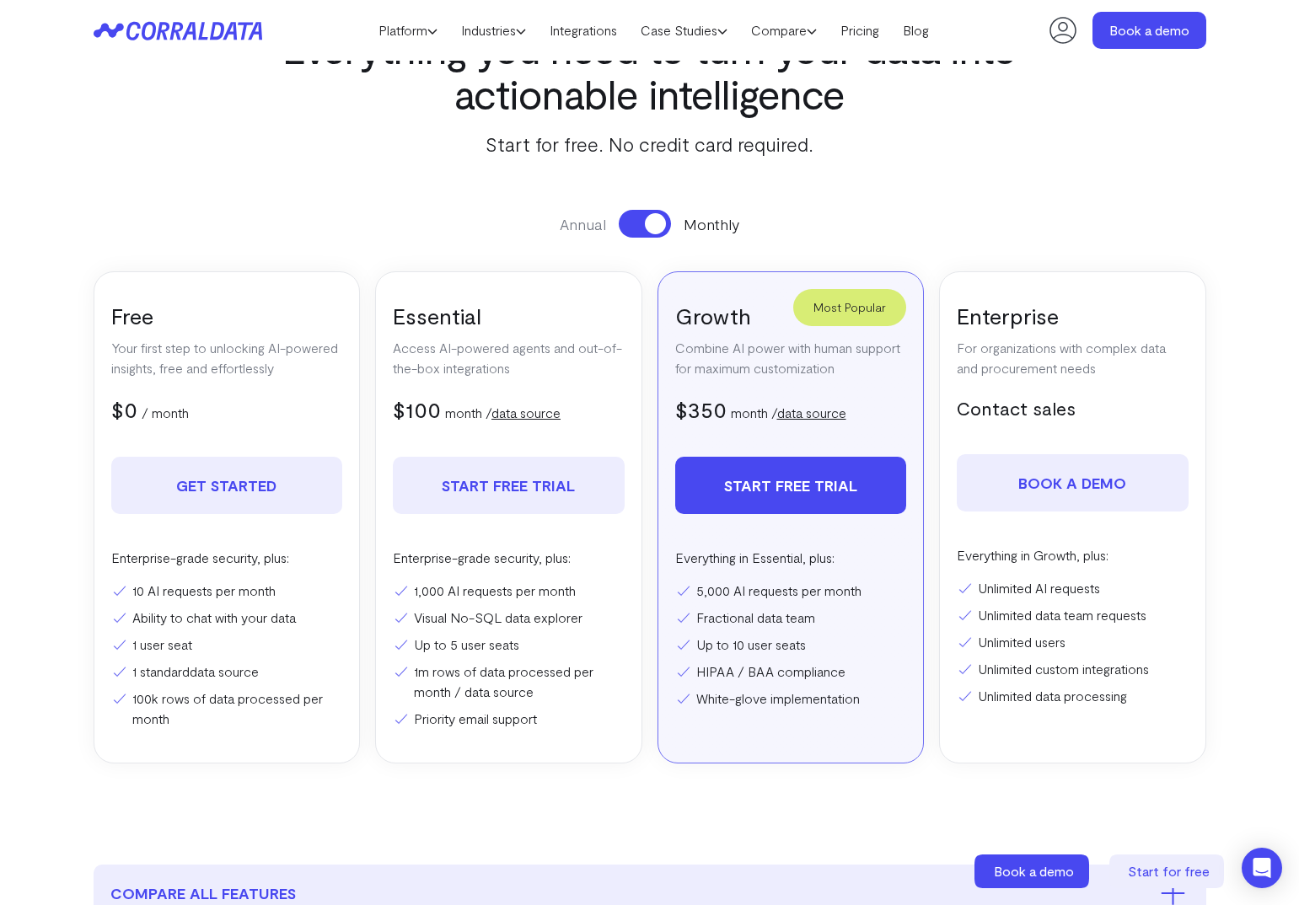
scroll to position [126, 0]
